Goal: Check status: Verify the current state of an ongoing process or item

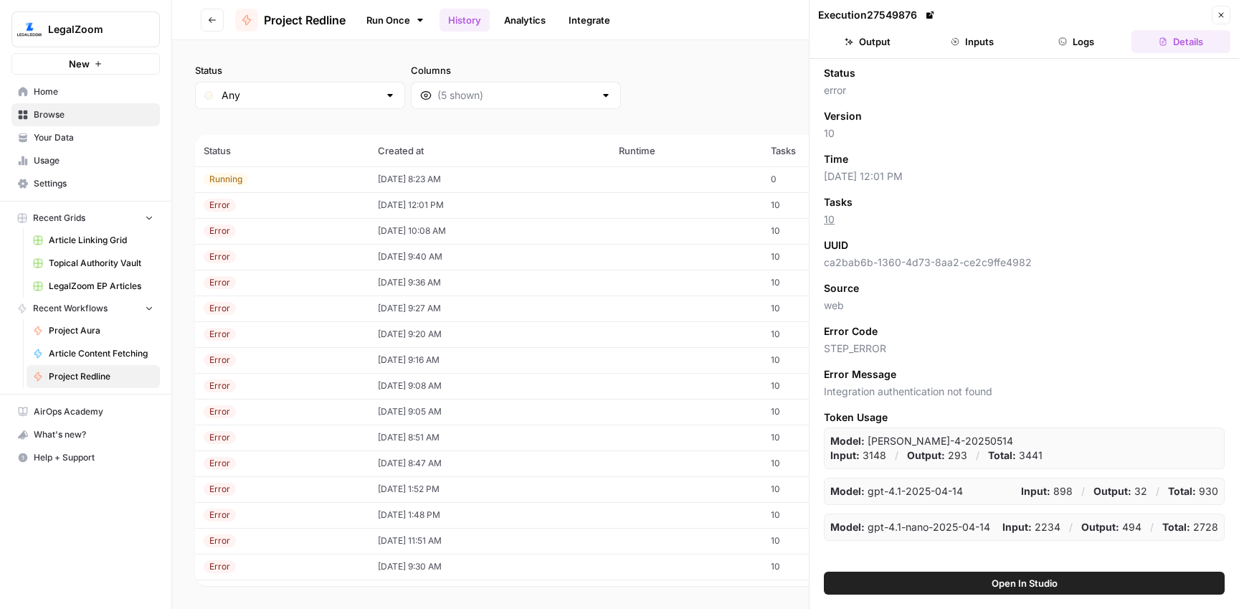
click at [308, 178] on div "Running" at bounding box center [282, 179] width 157 height 13
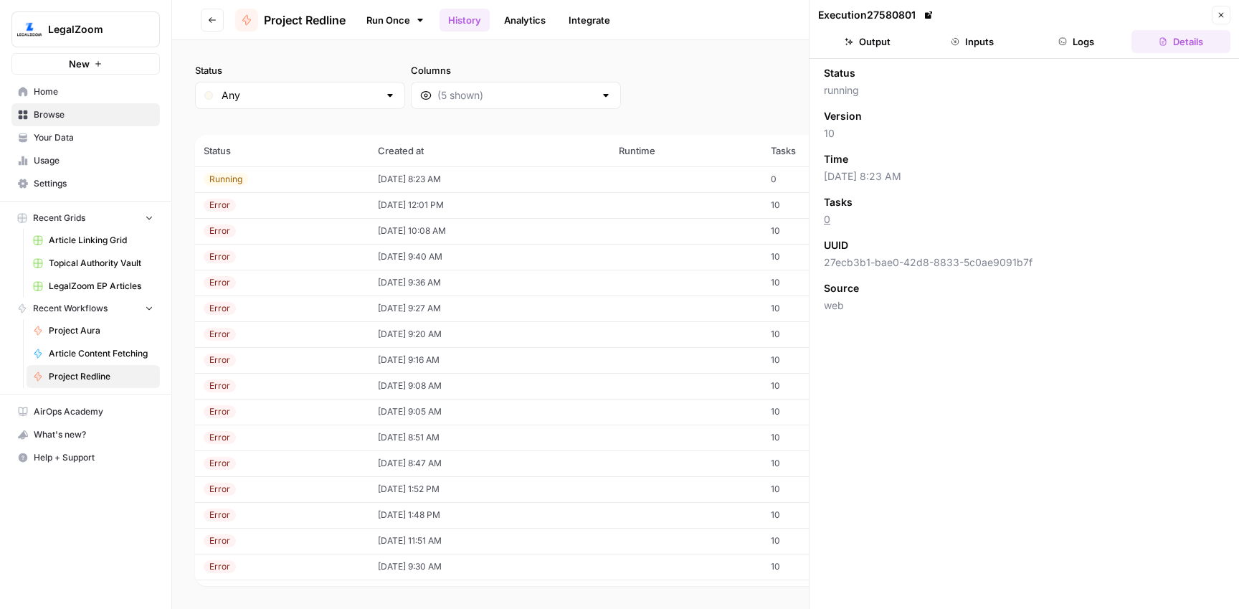
click at [1096, 49] on button "Logs" at bounding box center [1076, 41] width 99 height 23
click at [413, 181] on td "[DATE] 8:23 AM" at bounding box center [489, 179] width 241 height 26
click at [409, 165] on th "Created at" at bounding box center [489, 151] width 241 height 32
click at [408, 173] on td "08/14/25 at 8:23 AM" at bounding box center [489, 179] width 241 height 26
click at [320, 179] on div "Running" at bounding box center [282, 179] width 157 height 13
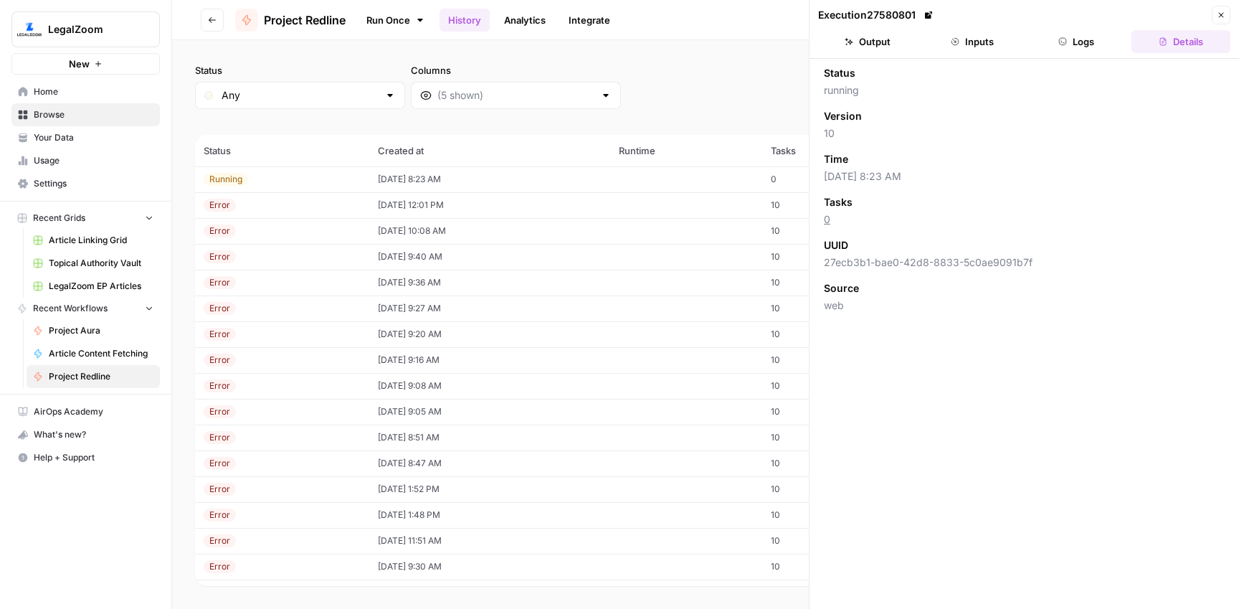
click at [267, 62] on div "Status Any Columns 2h 24h 7d 30d All Time Custom range (88 records) Status Crea…" at bounding box center [705, 324] width 1067 height 569
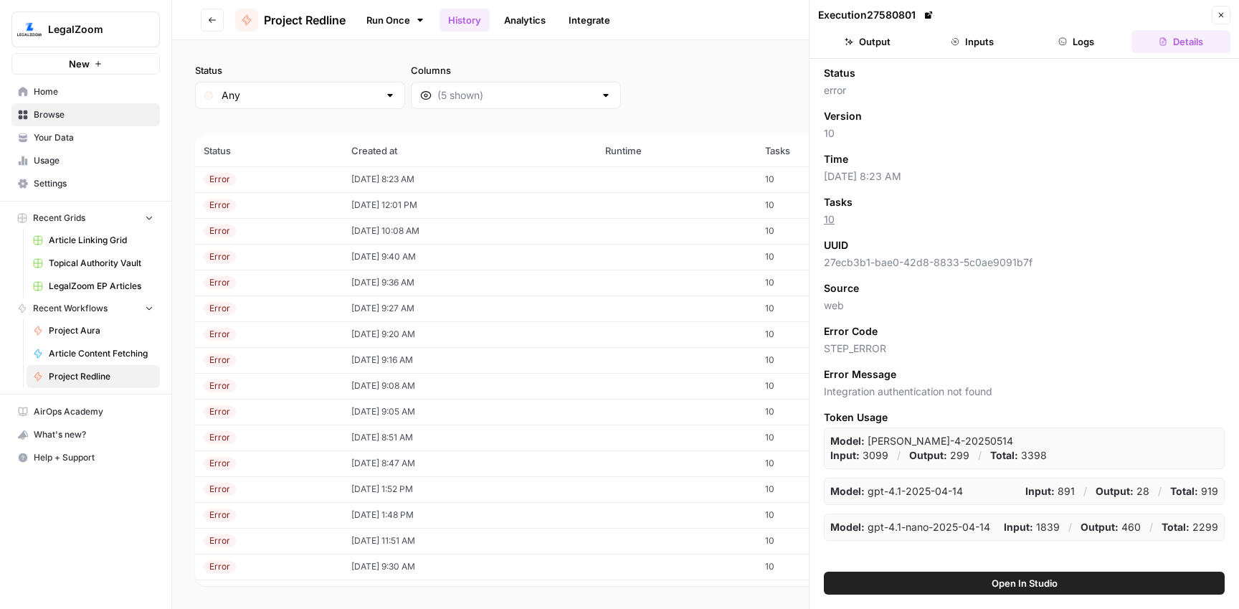
click at [287, 178] on div "Error" at bounding box center [269, 179] width 130 height 13
click at [1078, 39] on button "Logs" at bounding box center [1076, 41] width 99 height 23
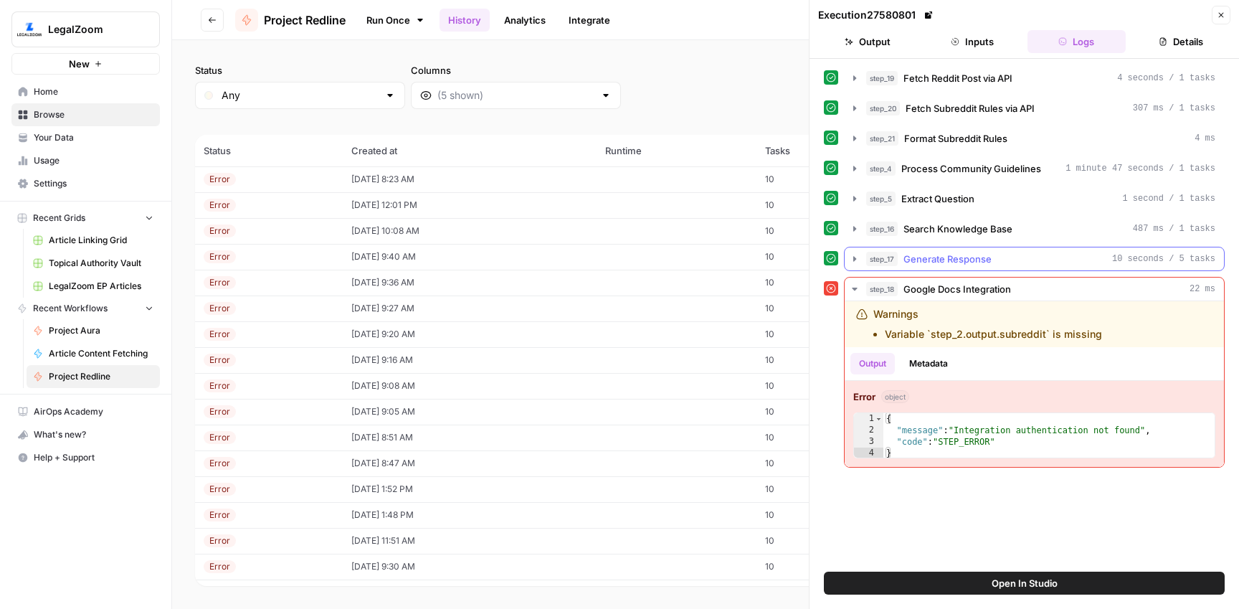
click at [1020, 252] on div "step_17 Generate Response 10 seconds / 5 tasks" at bounding box center [1040, 259] width 349 height 14
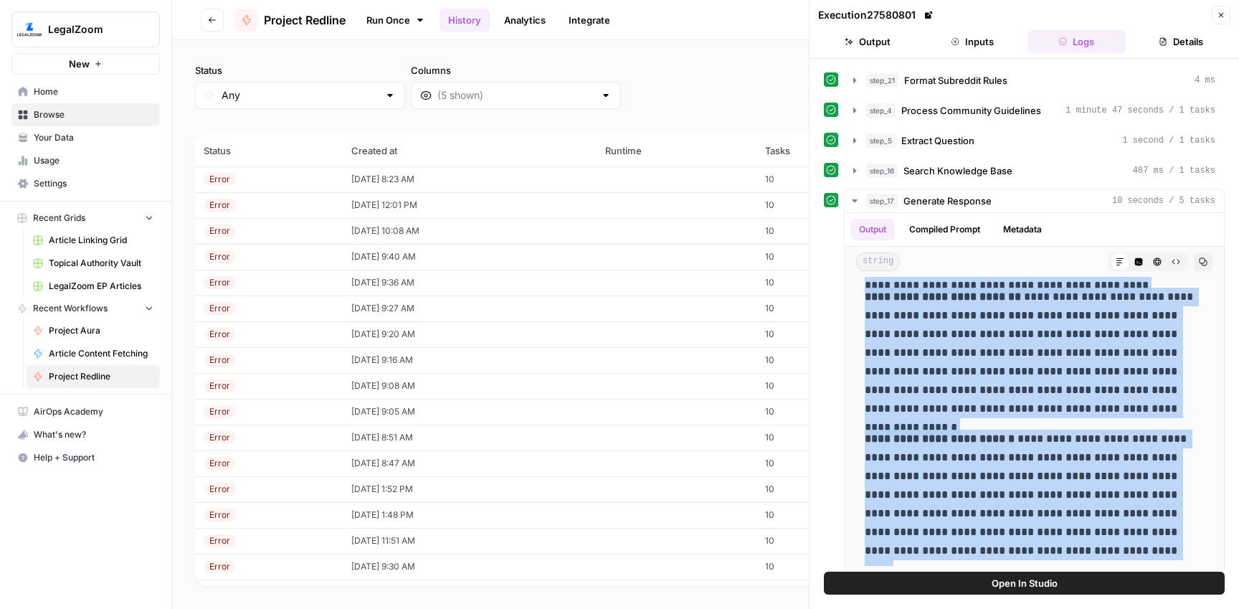
scroll to position [262, 0]
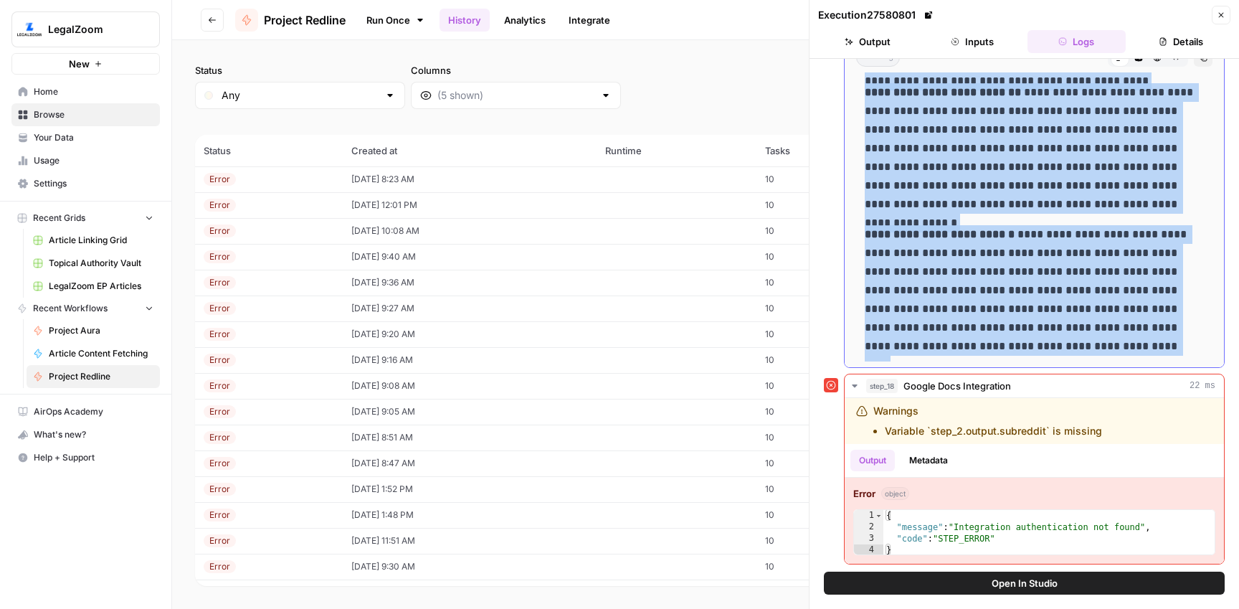
drag, startPoint x: 1055, startPoint y: 422, endPoint x: 1108, endPoint y: 343, distance: 94.7
click at [1108, 343] on div "**********" at bounding box center [1034, 105] width 356 height 512
copy div "**********"
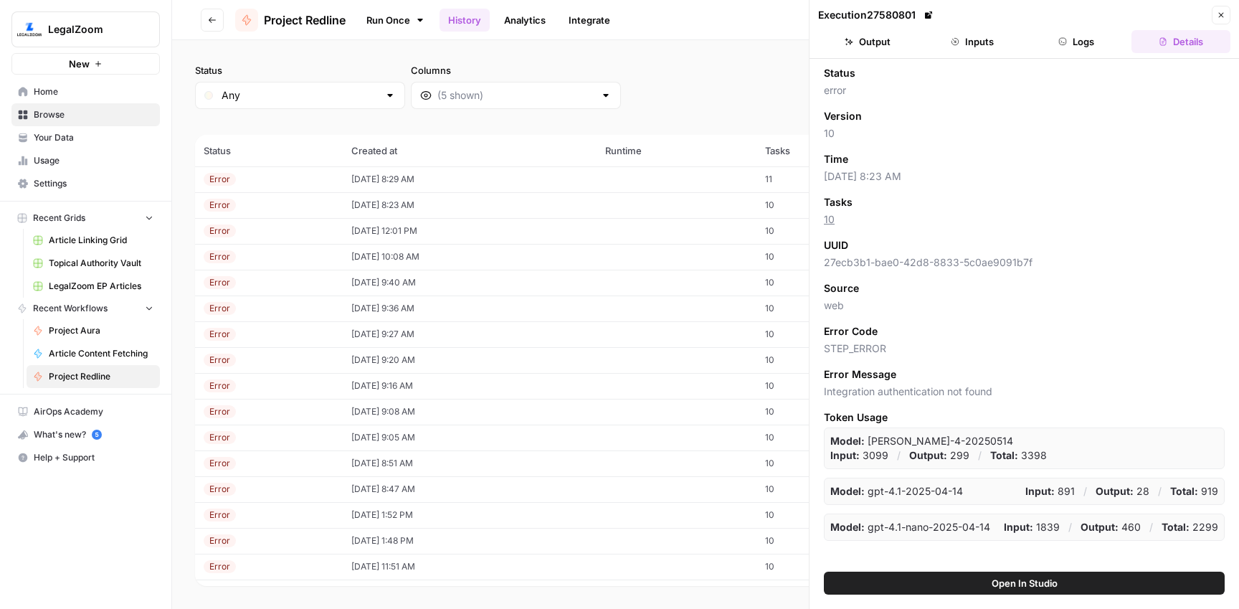
click at [399, 185] on td "[DATE] 8:29 AM" at bounding box center [470, 179] width 255 height 26
click at [1073, 44] on button "Logs" at bounding box center [1076, 41] width 99 height 23
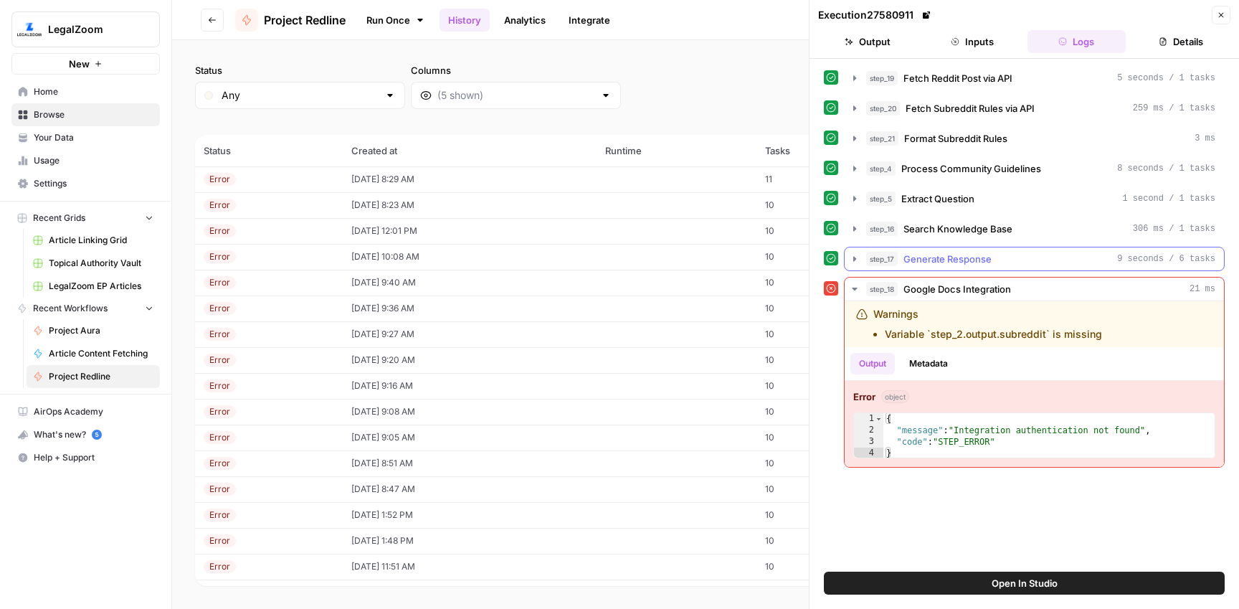
drag, startPoint x: 1018, startPoint y: 255, endPoint x: 1029, endPoint y: 263, distance: 13.3
click at [1018, 255] on div "step_17 Generate Response 9 seconds / 6 tasks" at bounding box center [1040, 259] width 349 height 14
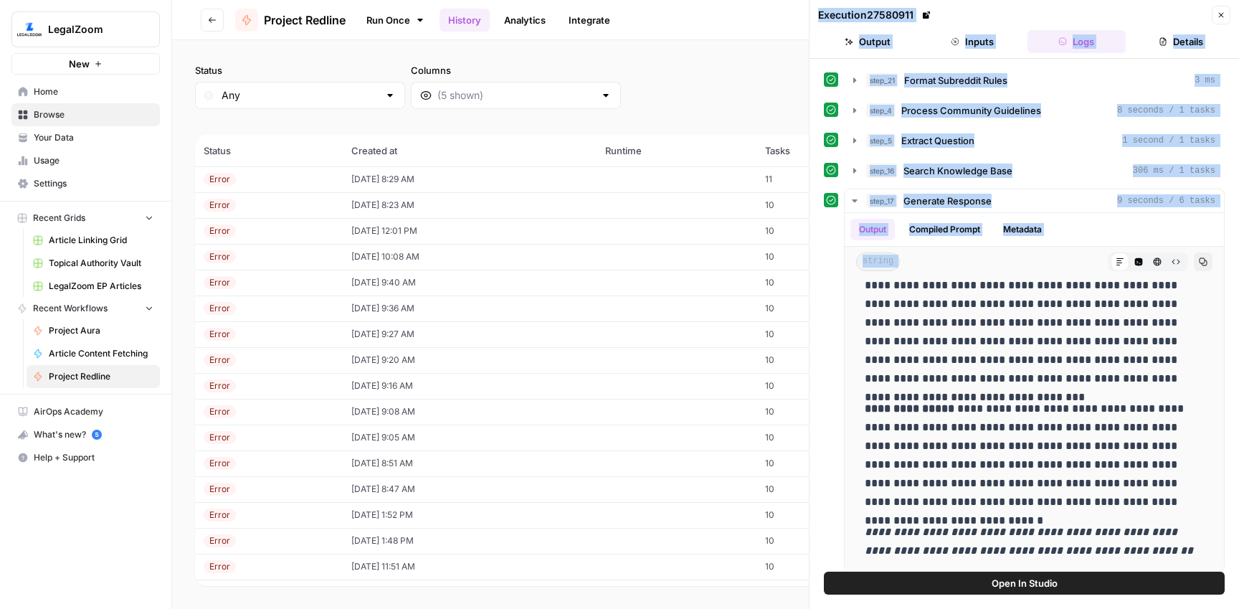
scroll to position [262, 0]
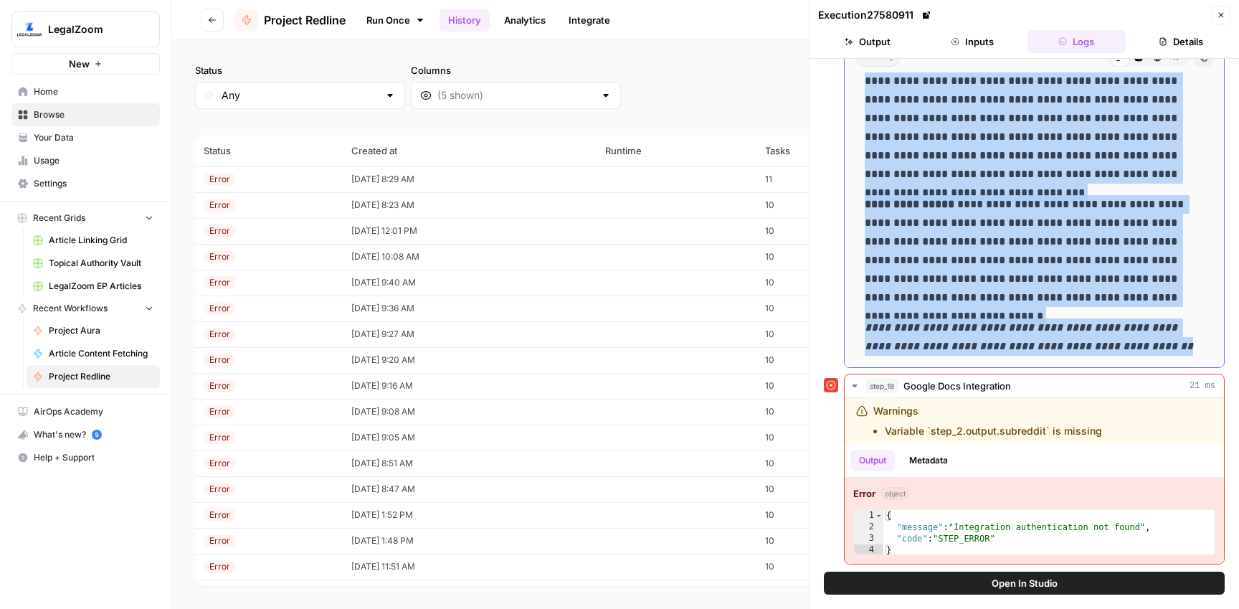
drag, startPoint x: 923, startPoint y: 355, endPoint x: 1162, endPoint y: 348, distance: 238.8
click at [1162, 348] on div "**********" at bounding box center [1034, 81] width 356 height 561
copy div "**********"
